Goal: Go to known website: Access a specific website the user already knows

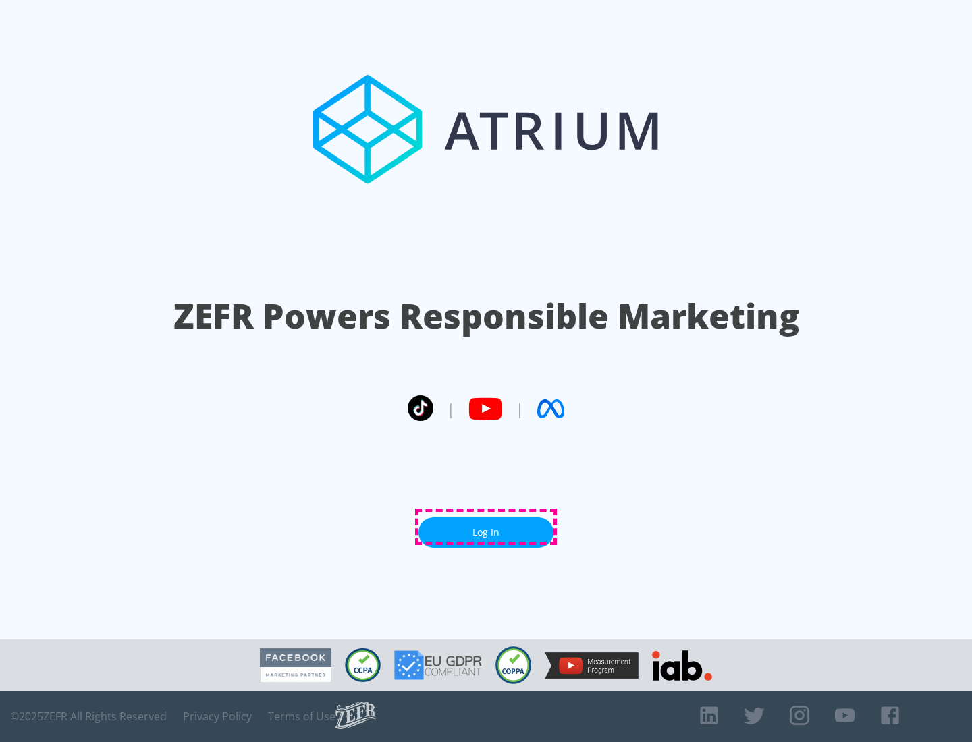
click at [486, 527] on link "Log In" at bounding box center [485, 533] width 135 height 30
